Goal: Information Seeking & Learning: Find specific page/section

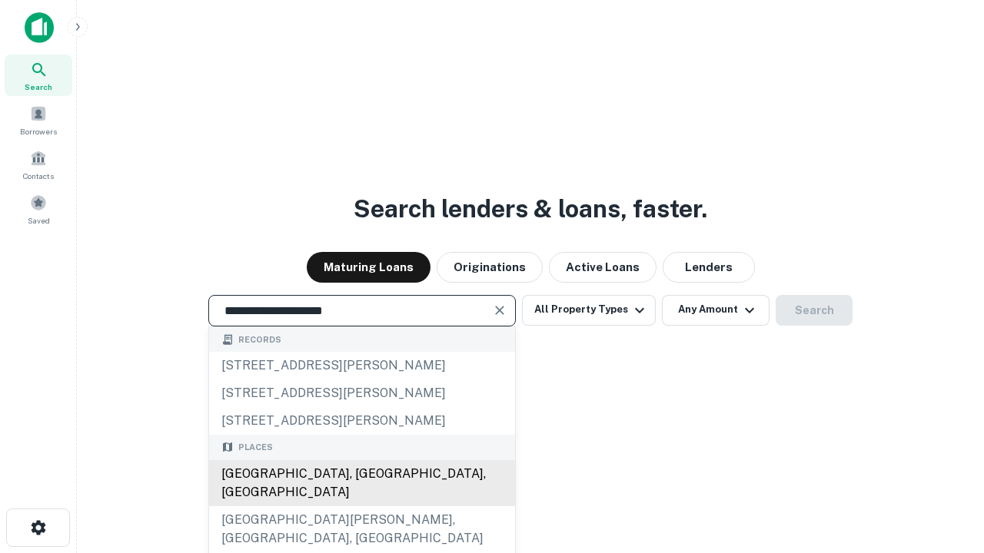
click at [361, 507] on div "[GEOGRAPHIC_DATA], [GEOGRAPHIC_DATA], [GEOGRAPHIC_DATA]" at bounding box center [362, 483] width 306 height 46
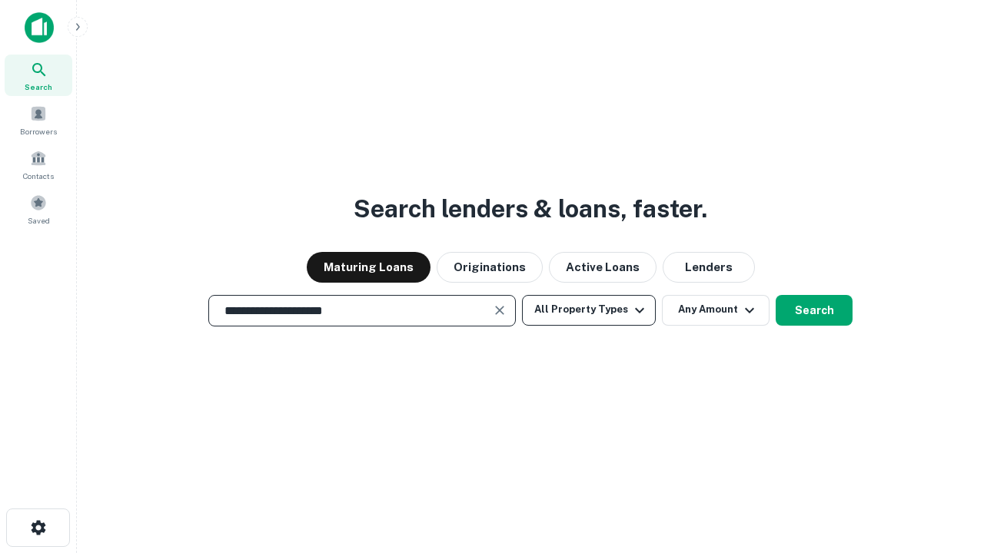
type input "**********"
click at [589, 310] on button "All Property Types" at bounding box center [589, 310] width 134 height 31
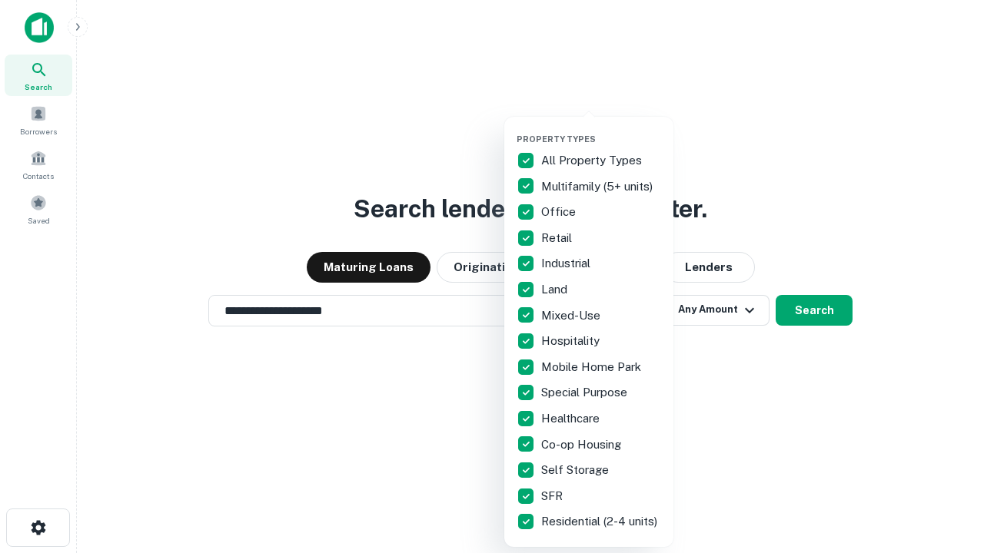
click at [601, 129] on button "button" at bounding box center [601, 129] width 169 height 1
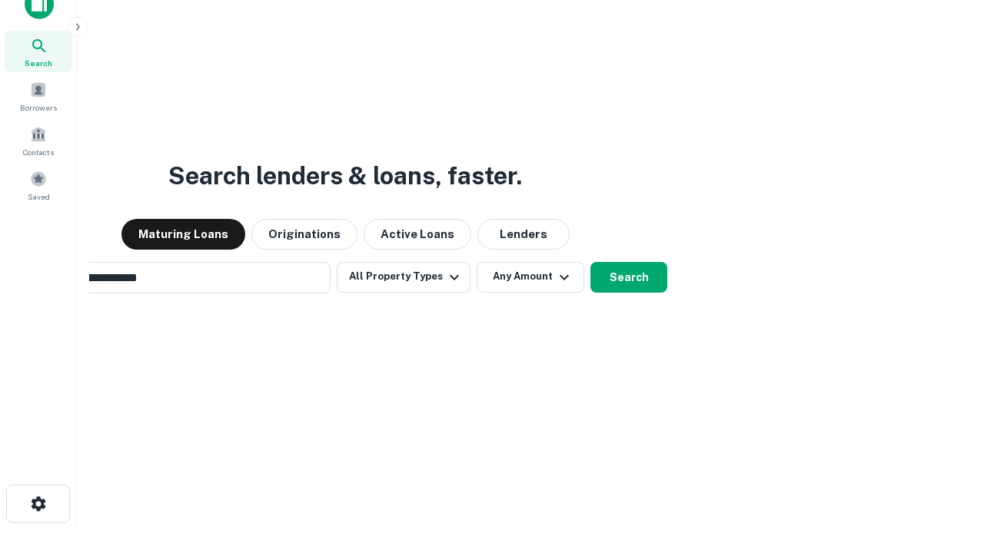
scroll to position [111, 435]
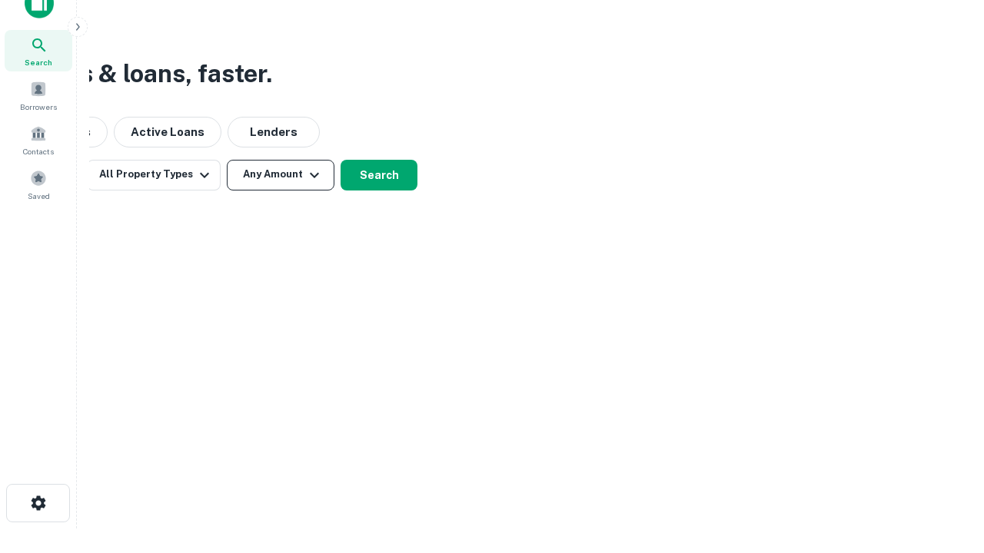
click at [281, 174] on button "Any Amount" at bounding box center [281, 175] width 108 height 31
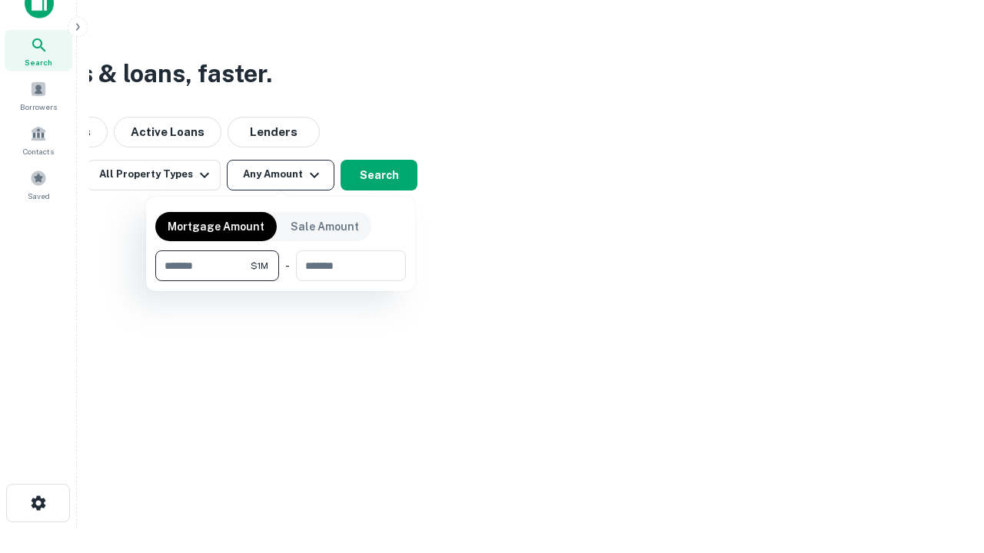
type input "*******"
click at [281, 281] on button "button" at bounding box center [280, 281] width 251 height 1
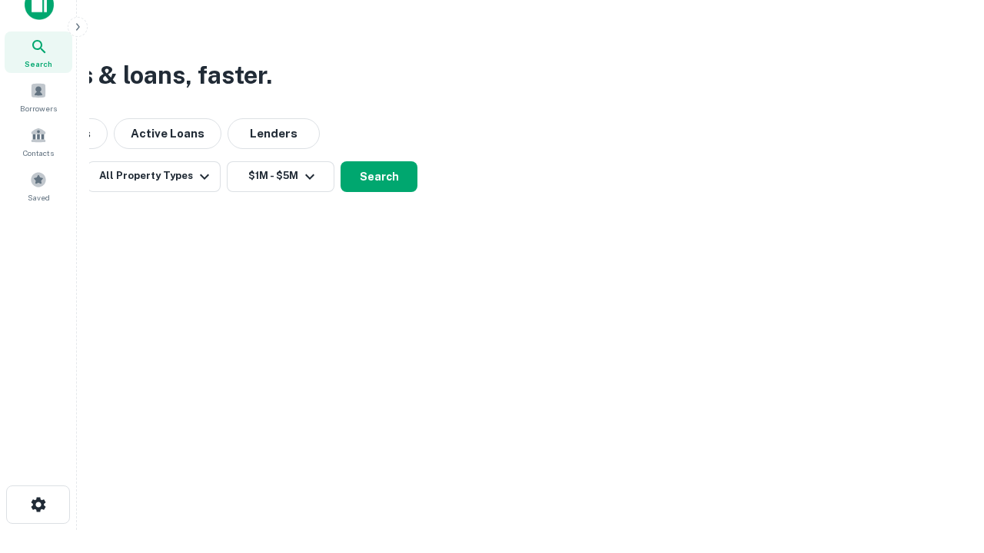
scroll to position [9, 284]
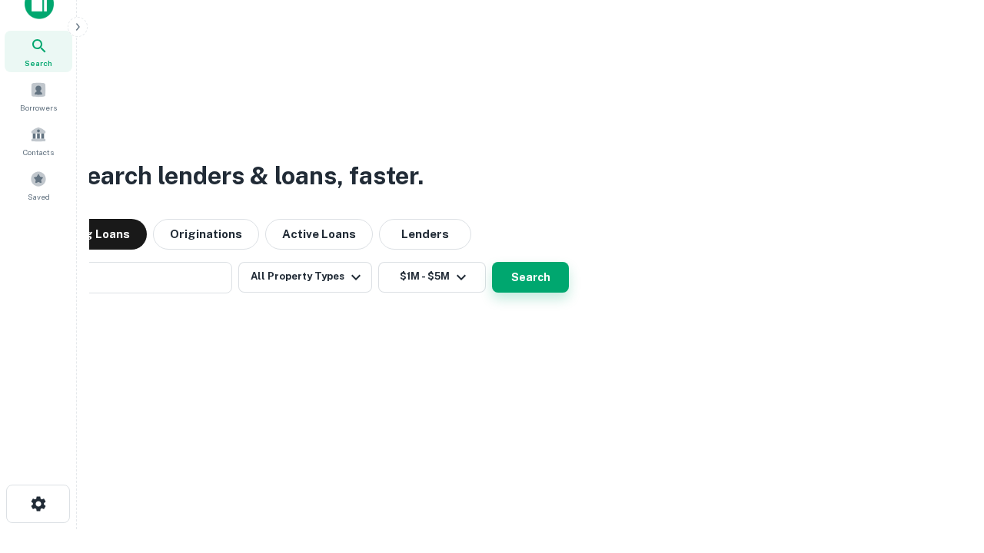
click at [492, 262] on button "Search" at bounding box center [530, 277] width 77 height 31
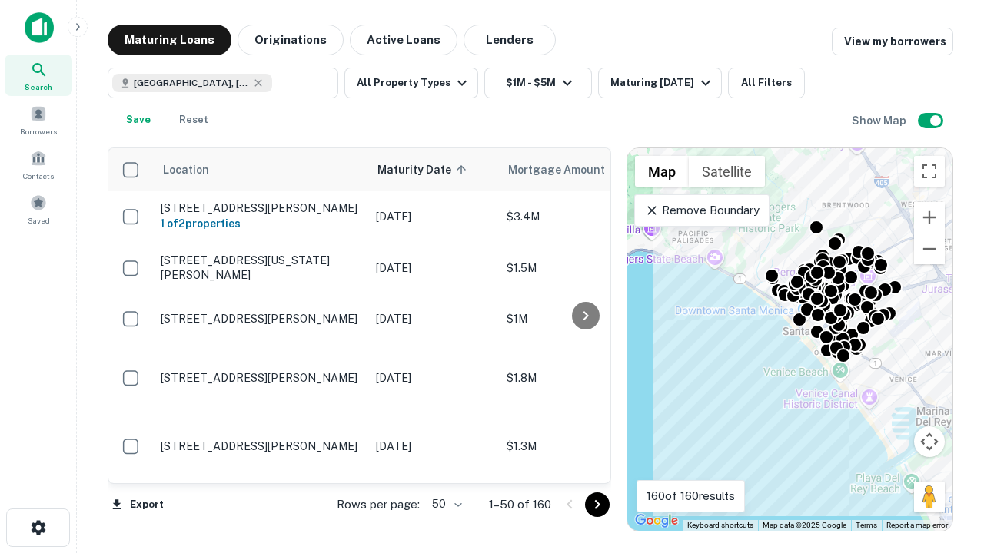
click at [444, 504] on body "Search Borrowers Contacts Saved Maturing Loans Originations Active Loans Lender…" at bounding box center [492, 276] width 984 height 553
click at [445, 466] on li "25" at bounding box center [445, 466] width 45 height 28
